Goal: Find specific fact: Find contact information

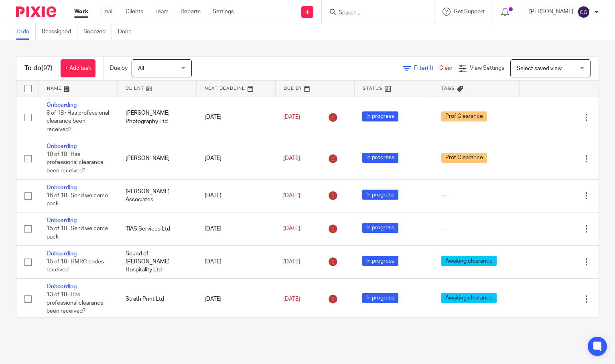
click at [407, 16] on form at bounding box center [380, 12] width 85 height 10
click at [392, 14] on input "Search" at bounding box center [374, 13] width 72 height 7
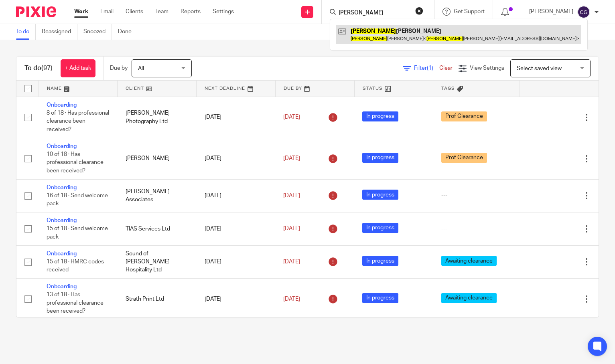
type input "pauline"
click at [399, 29] on link at bounding box center [458, 34] width 245 height 18
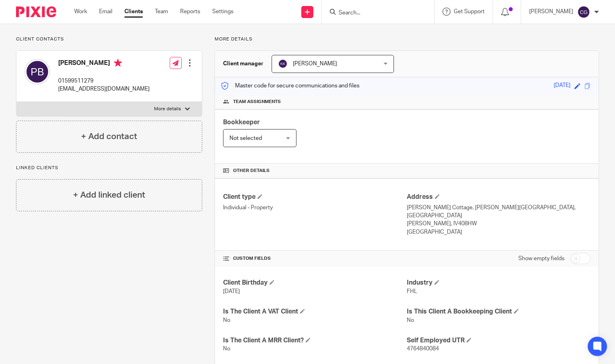
scroll to position [59, 0]
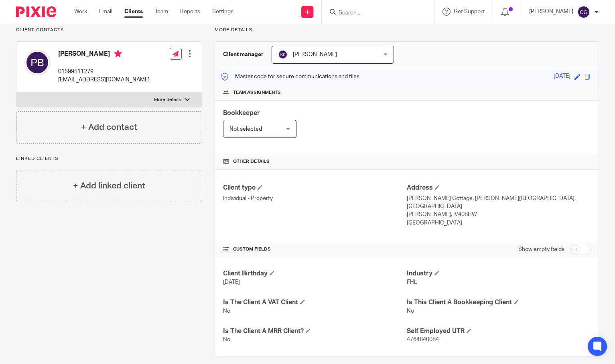
click at [424, 337] on span "4764840084" at bounding box center [423, 340] width 32 height 6
copy span "4764840084"
